Goal: Find specific page/section: Find specific page/section

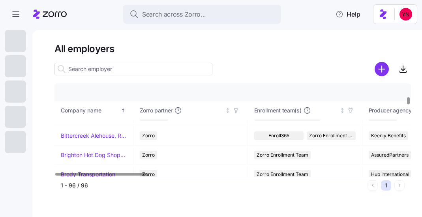
scroll to position [288, 0]
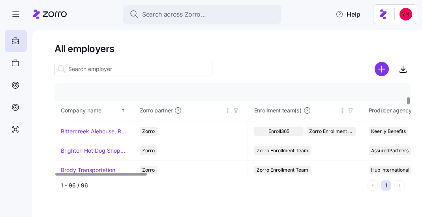
click at [87, 67] on input at bounding box center [133, 69] width 158 height 13
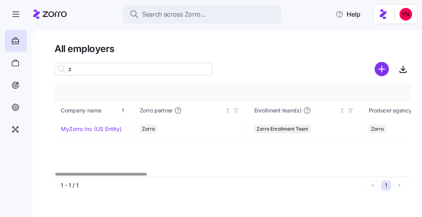
scroll to position [0, 0]
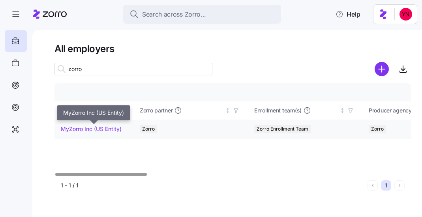
type input "zorro"
click at [86, 126] on link "MyZorro Inc (US Entity)" at bounding box center [91, 129] width 61 height 8
